Goal: Complete application form

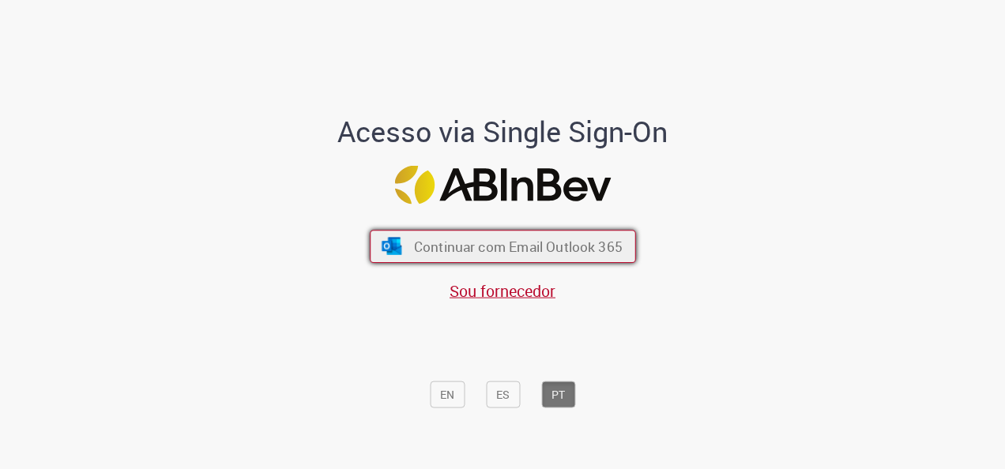
click at [600, 236] on button "Continuar com Email Outlook 365" at bounding box center [503, 246] width 266 height 33
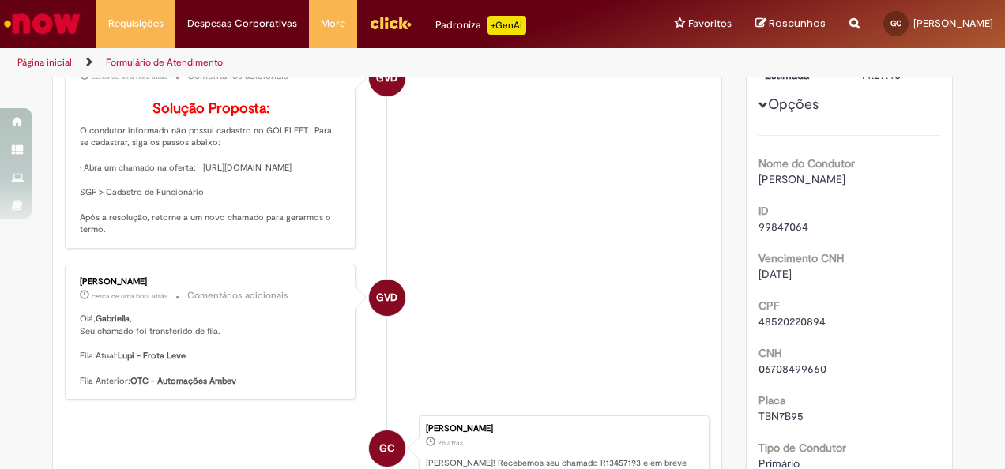
scroll to position [190, 0]
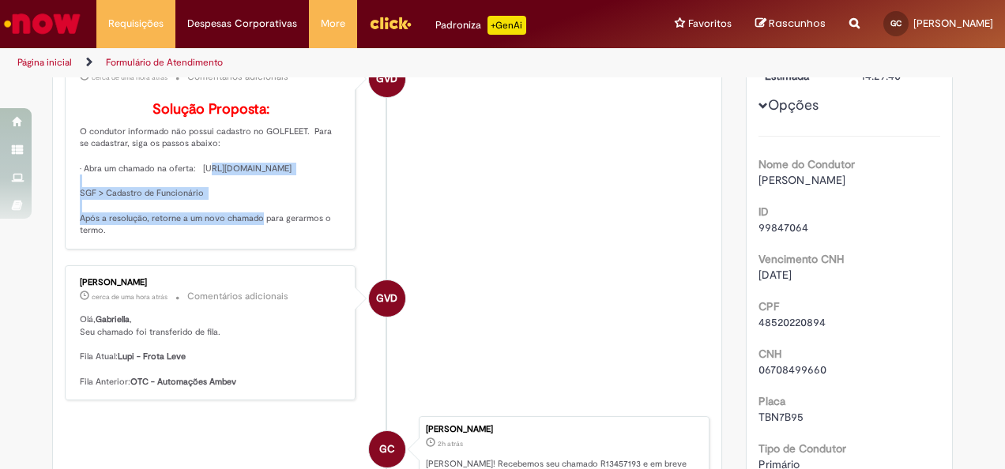
drag, startPoint x: 329, startPoint y: 221, endPoint x: 197, endPoint y: 189, distance: 135.8
click at [197, 189] on p "Solução Proposta: O condutor informado não possui cadastro no GOLFLEET. Para se…" at bounding box center [211, 169] width 263 height 135
copy p "https://ambev.service-now.com/ambevnow?id=sc_cat_item&sys_id=90ba65231b17749068…"
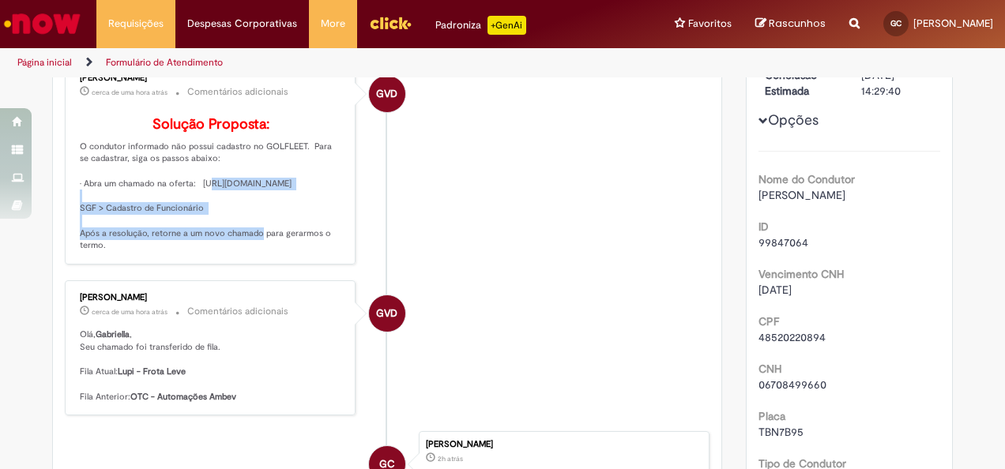
scroll to position [156, 0]
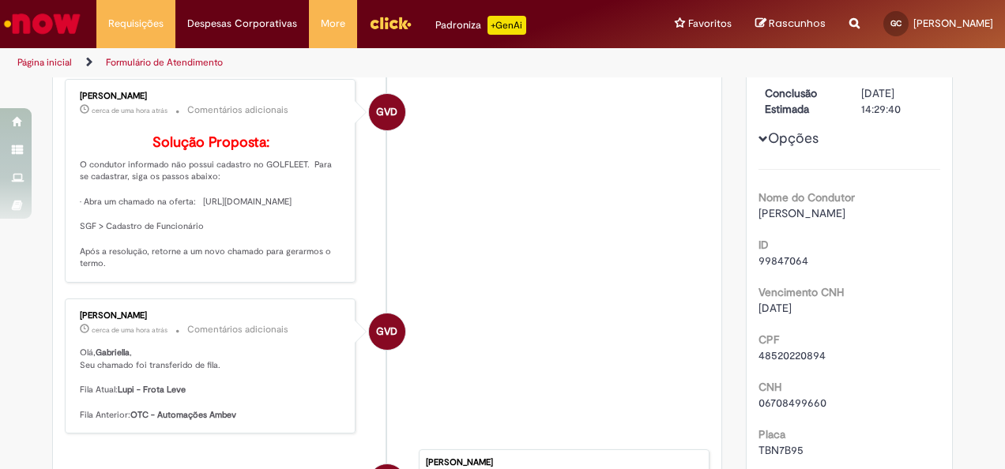
click at [539, 239] on li "GVD Gustavo Vitor Da Silva Mendonca cerca de uma hora atrás cerca de uma hora a…" at bounding box center [387, 181] width 644 height 204
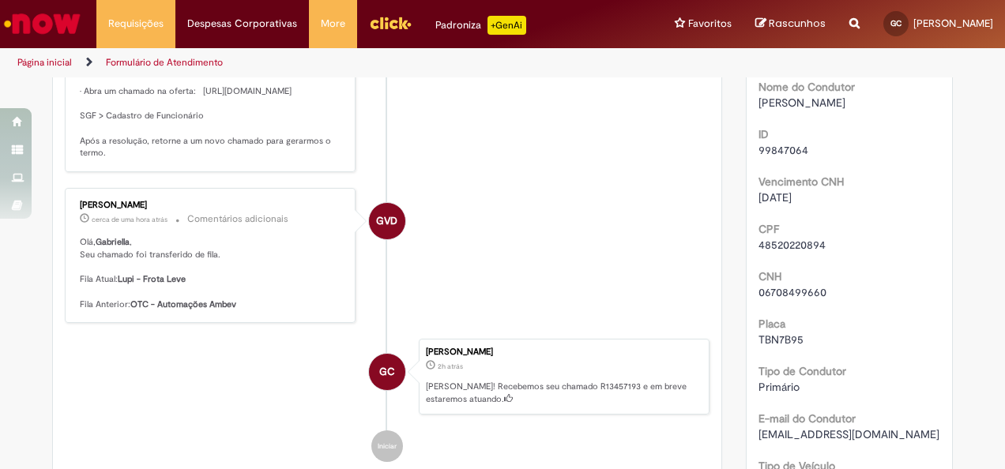
scroll to position [266, 0]
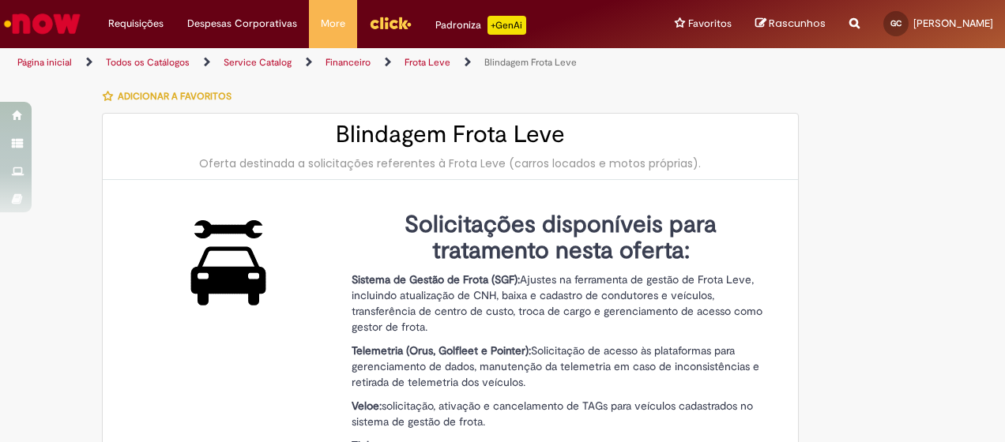
type input "**********"
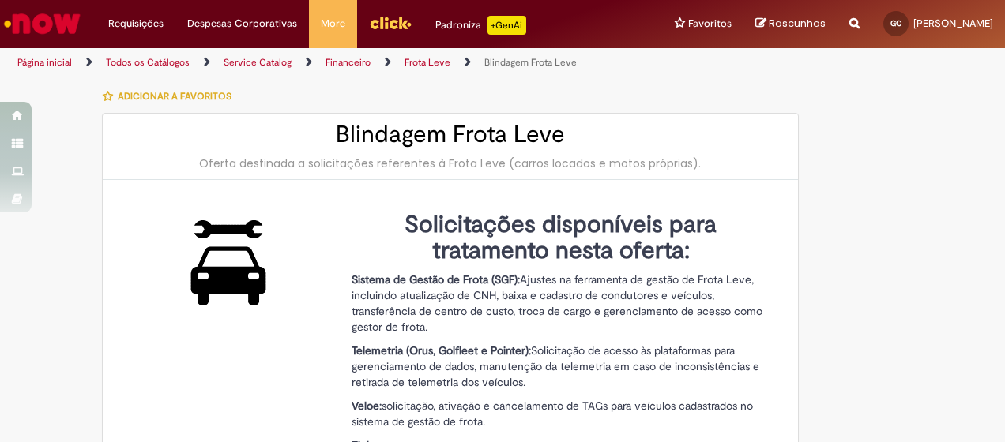
type input "**********"
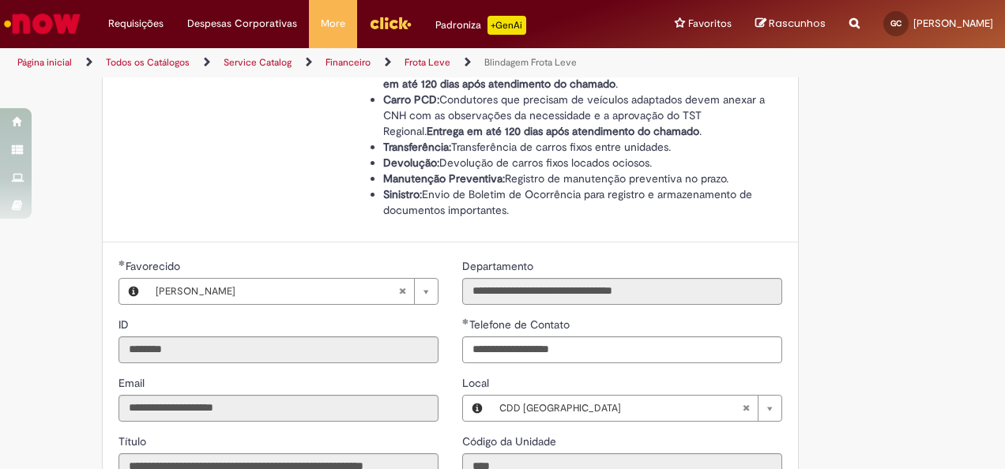
scroll to position [576, 0]
